Goal: Information Seeking & Learning: Check status

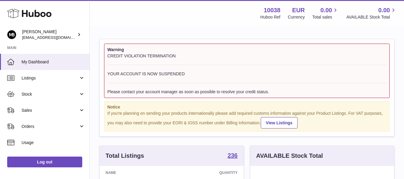
scroll to position [93, 144]
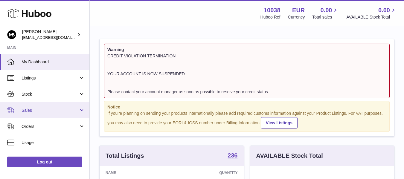
click at [44, 109] on span "Sales" at bounding box center [50, 111] width 57 height 6
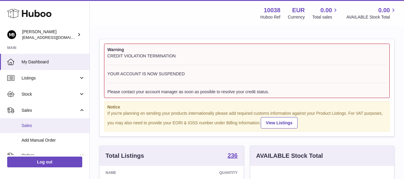
click at [33, 125] on span "Sales" at bounding box center [53, 126] width 63 height 6
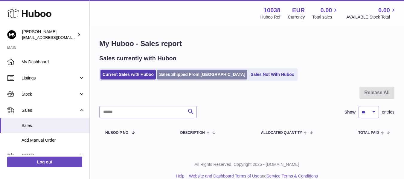
scroll to position [9, 0]
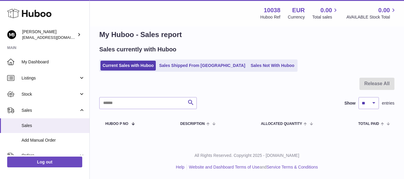
click at [244, 59] on ul "Current Sales with Huboo Sales Shipped From [GEOGRAPHIC_DATA] Sales Not With Hu…" at bounding box center [198, 65] width 198 height 12
click at [244, 60] on ul "Current Sales with Huboo Sales Shipped From [GEOGRAPHIC_DATA] Sales Not With Hu…" at bounding box center [198, 65] width 198 height 12
click at [248, 65] on link "Sales Not With Huboo" at bounding box center [272, 66] width 48 height 10
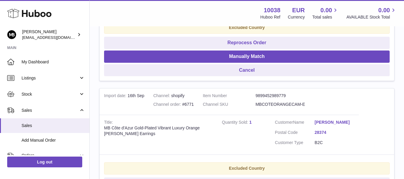
scroll to position [398, 0]
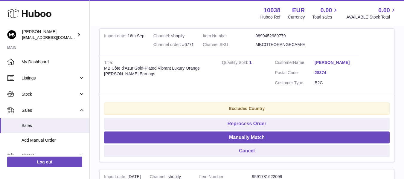
click at [261, 106] on strong "Excluded Country" at bounding box center [247, 108] width 36 height 5
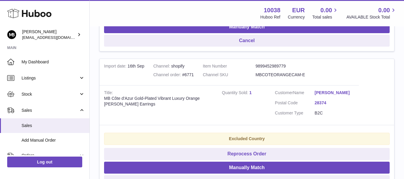
scroll to position [349, 0]
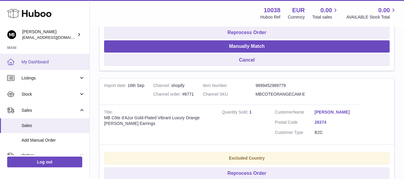
click at [25, 59] on link "My Dashboard" at bounding box center [44, 62] width 89 height 16
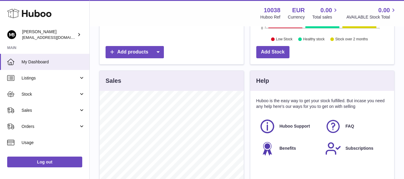
scroll to position [199, 0]
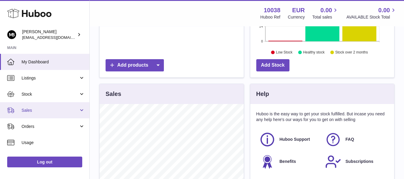
click at [41, 114] on link "Sales" at bounding box center [44, 110] width 89 height 16
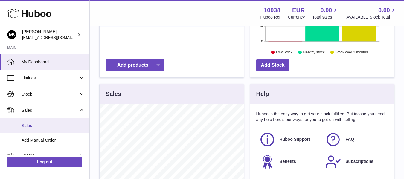
click at [31, 127] on span "Sales" at bounding box center [53, 126] width 63 height 6
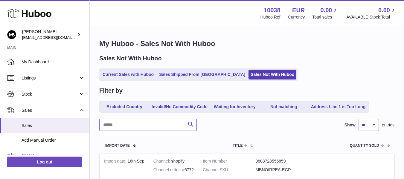
click at [139, 121] on input "text" at bounding box center [147, 125] width 97 height 12
paste input "****"
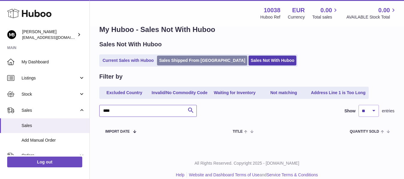
scroll to position [22, 0]
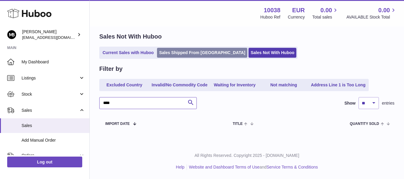
type input "****"
click at [186, 54] on link "Sales Shipped From Huboo" at bounding box center [202, 53] width 90 height 10
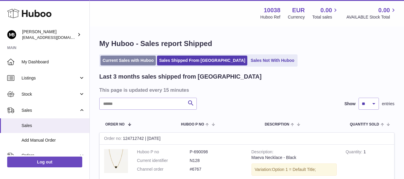
click at [126, 59] on link "Current Sales with Huboo" at bounding box center [127, 61] width 55 height 10
